Goal: Navigation & Orientation: Find specific page/section

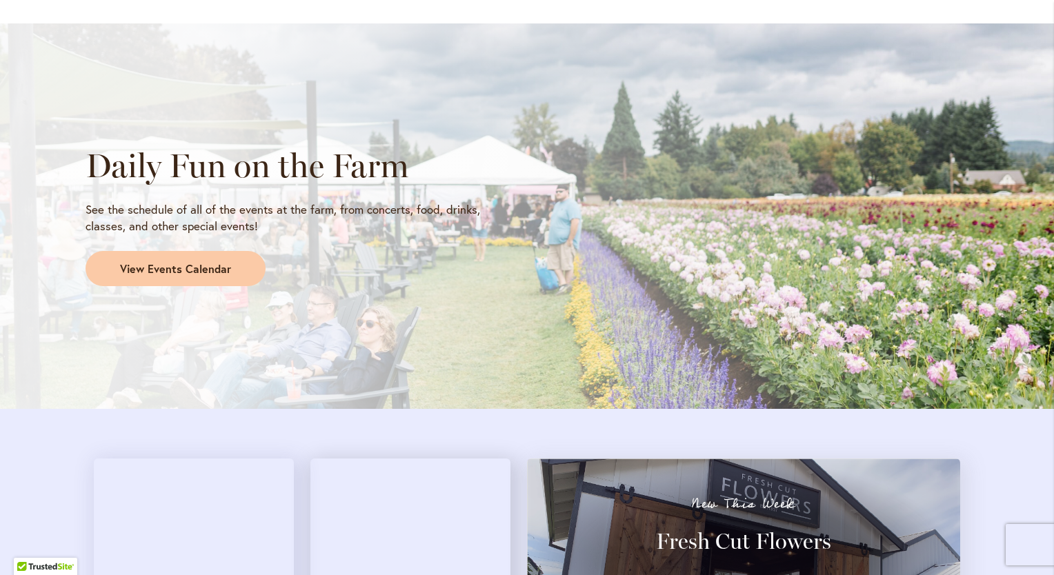
scroll to position [1057, 0]
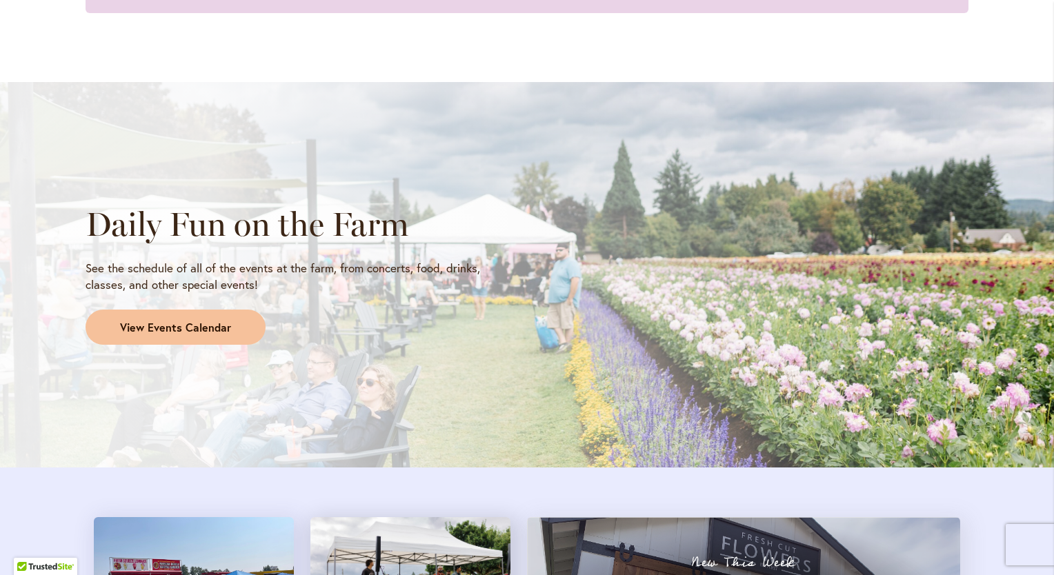
click at [157, 328] on span "View Events Calendar" at bounding box center [175, 328] width 111 height 16
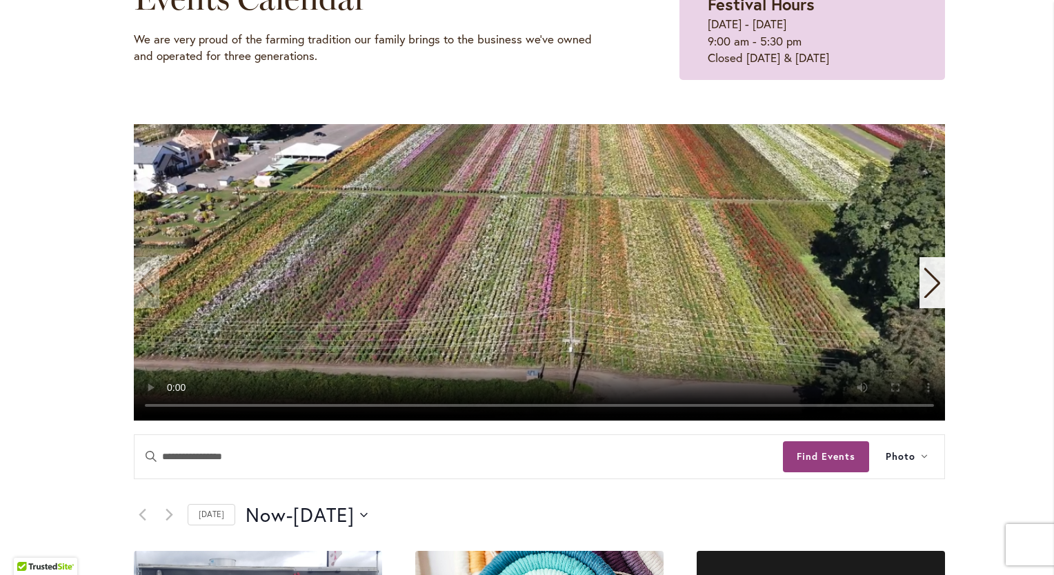
scroll to position [224, 0]
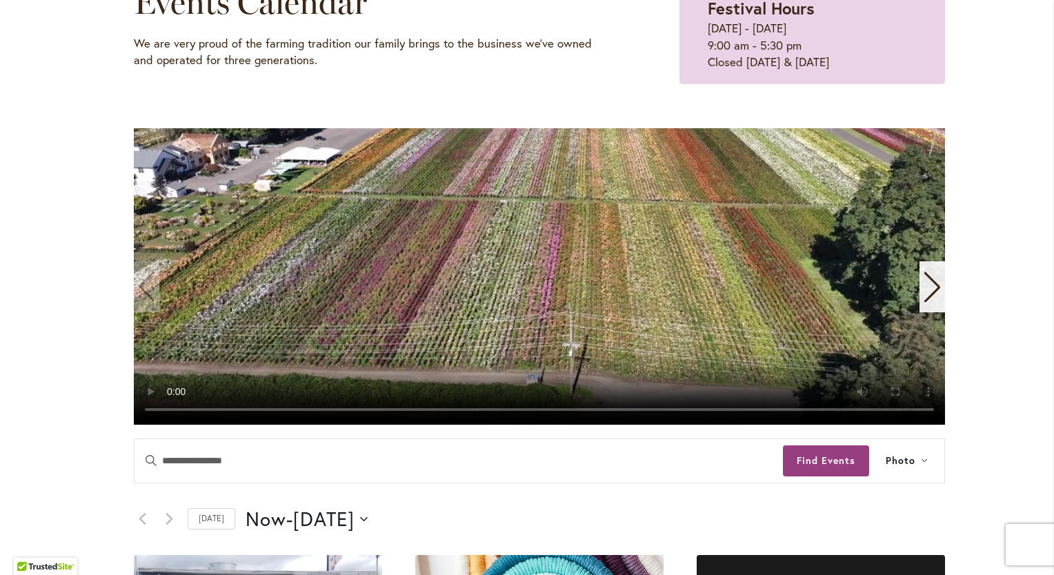
click at [932, 286] on icon "Next slide" at bounding box center [932, 287] width 16 height 30
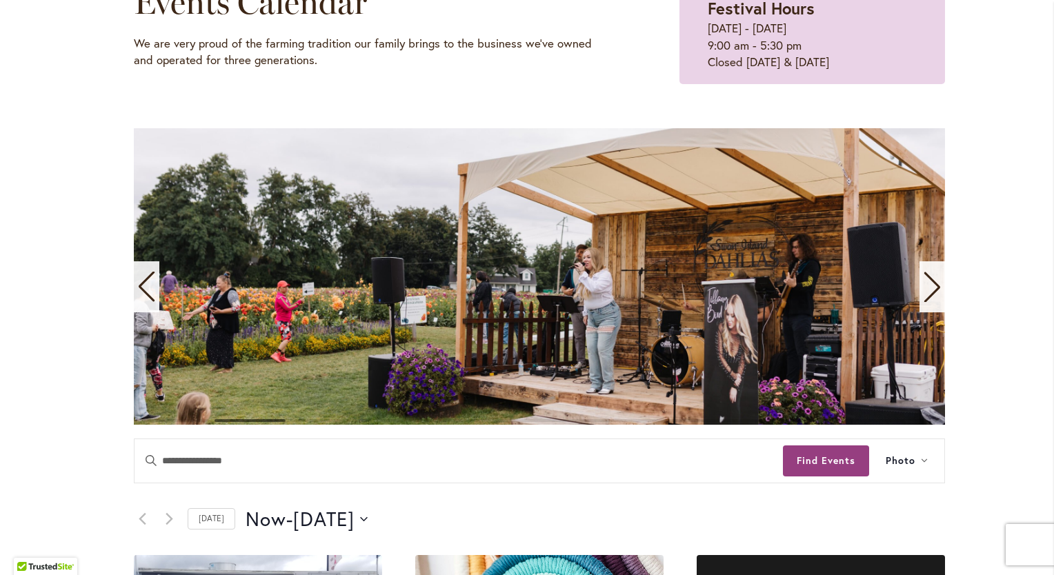
click at [924, 290] on icon "Next slide" at bounding box center [932, 287] width 19 height 30
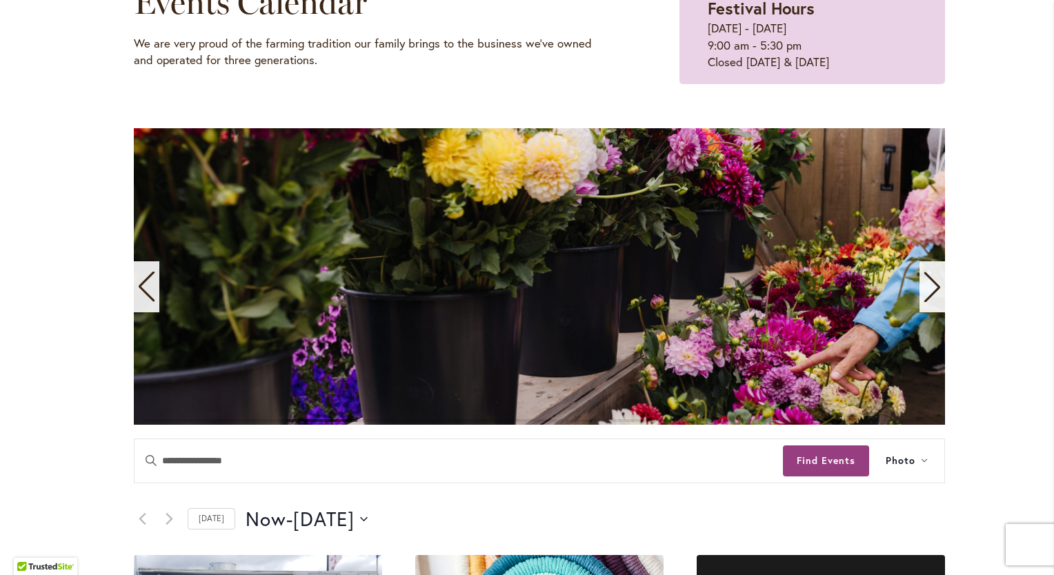
click at [923, 291] on icon "Next slide" at bounding box center [932, 287] width 19 height 30
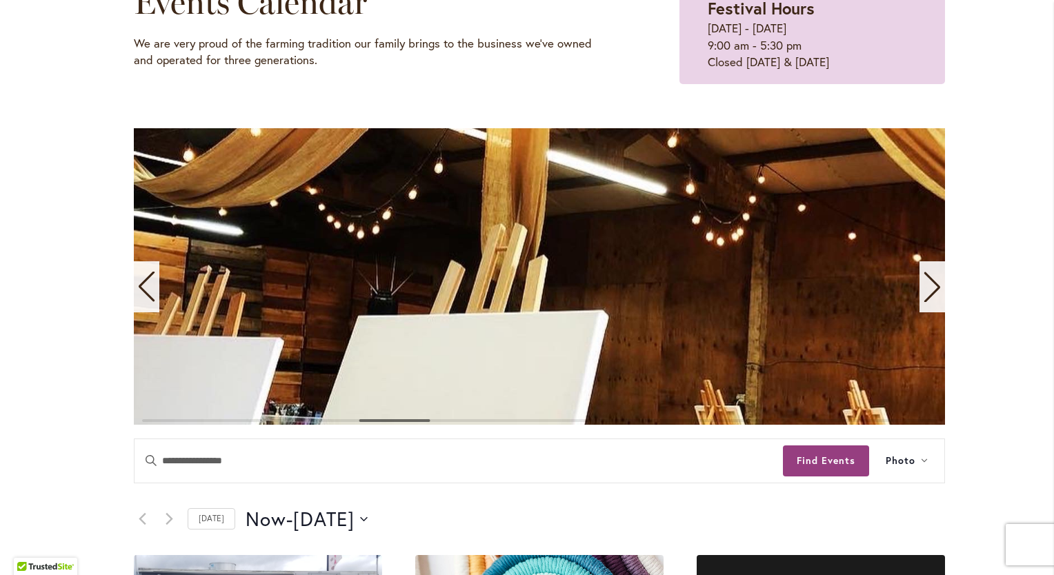
click at [933, 288] on icon "Next slide" at bounding box center [932, 287] width 16 height 30
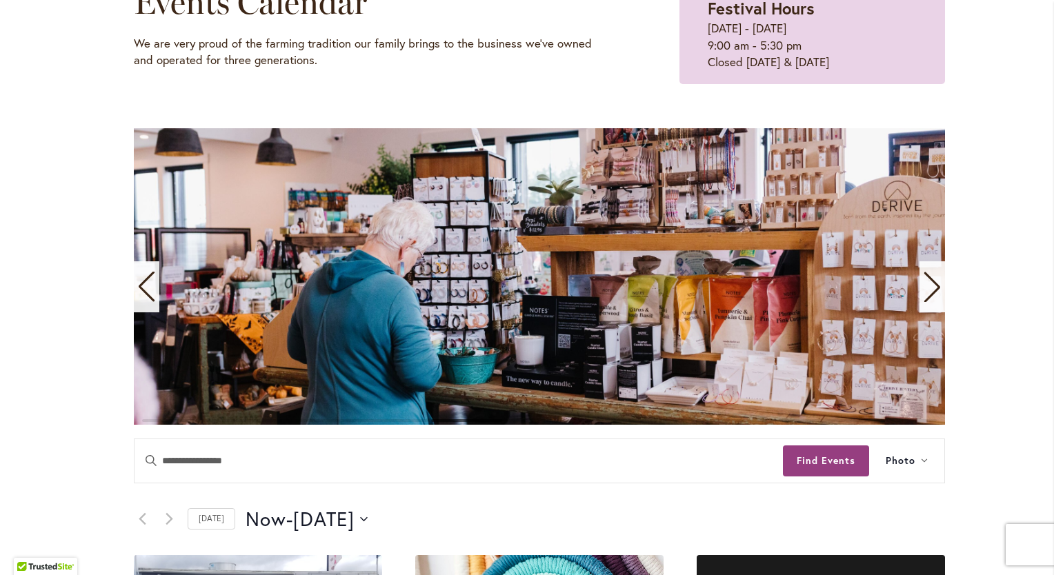
click at [933, 288] on icon "Next slide" at bounding box center [932, 287] width 16 height 30
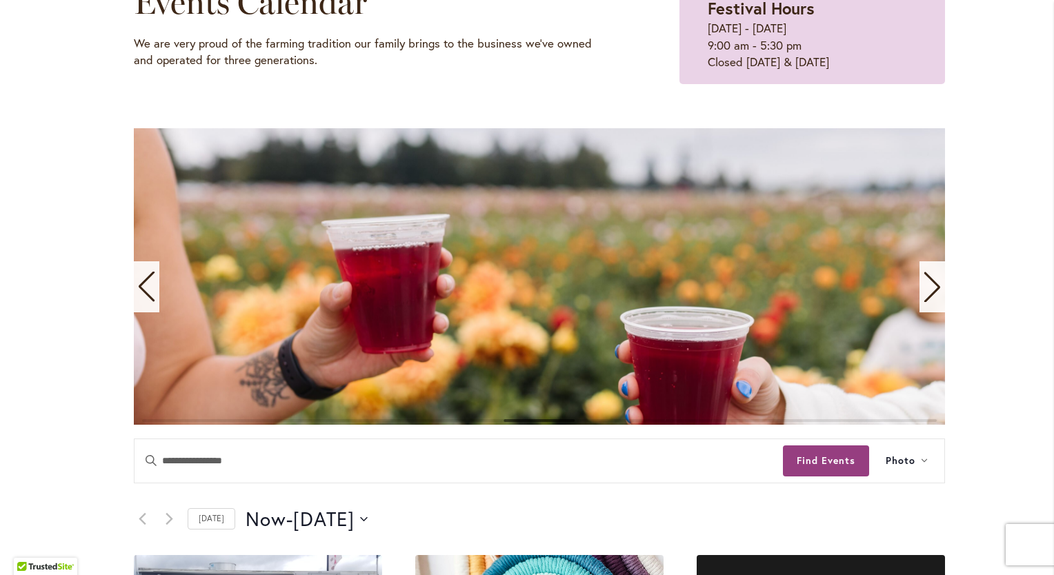
click at [933, 288] on icon "Next slide" at bounding box center [932, 287] width 16 height 30
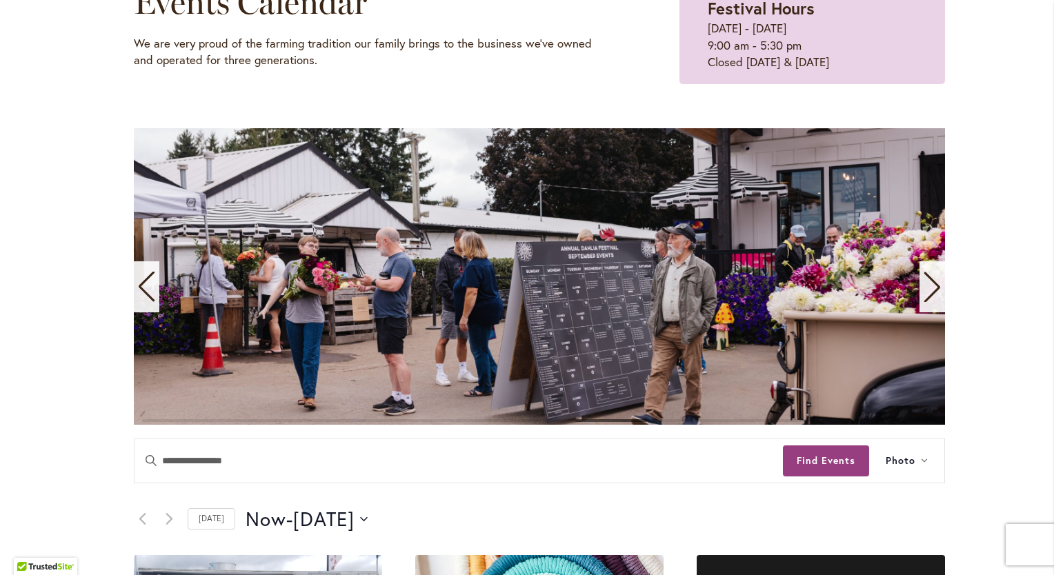
click at [933, 288] on icon "Next slide" at bounding box center [932, 287] width 16 height 30
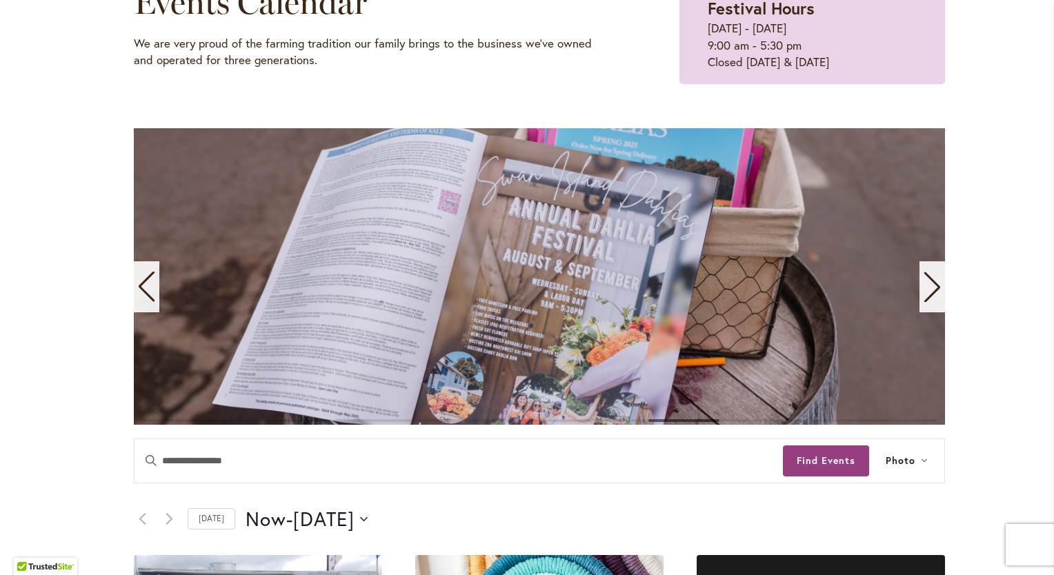
click at [933, 288] on icon "Next slide" at bounding box center [932, 287] width 16 height 30
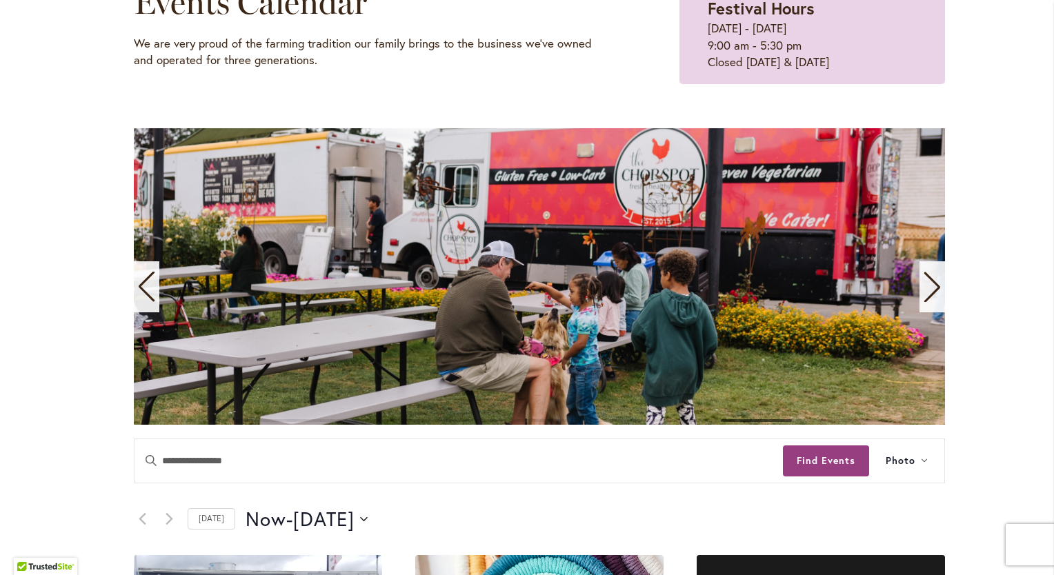
click at [933, 288] on icon "Next slide" at bounding box center [932, 287] width 16 height 30
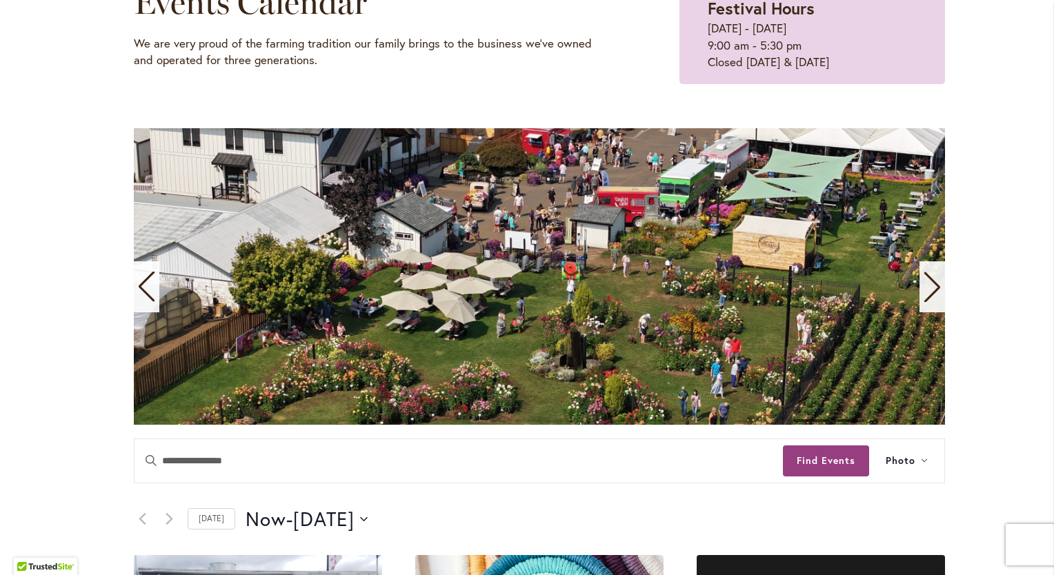
click at [933, 288] on icon "Next slide" at bounding box center [932, 287] width 16 height 30
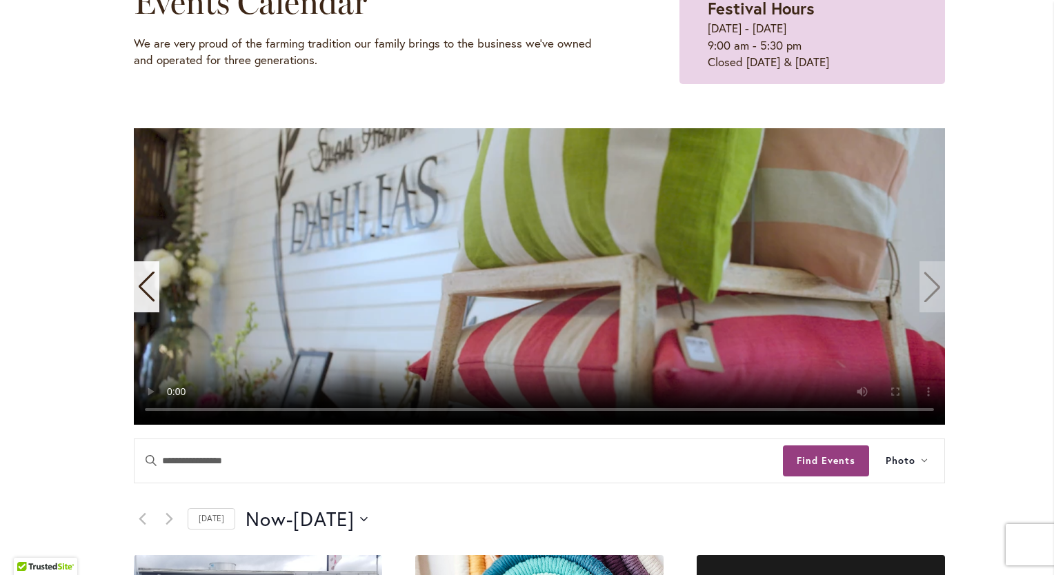
click at [929, 287] on video "11 / 11" at bounding box center [539, 276] width 811 height 297
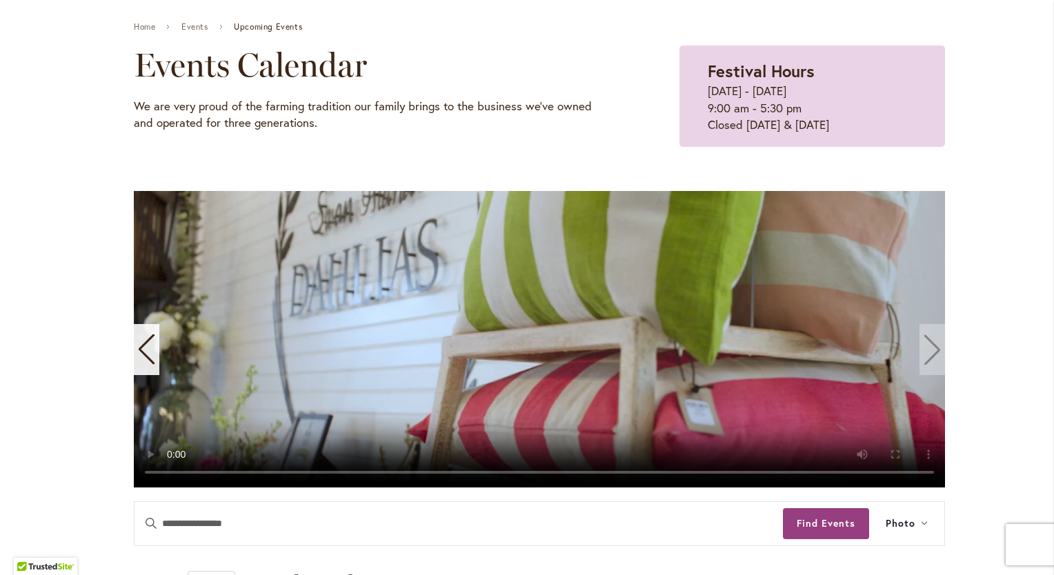
scroll to position [41, 0]
